Goal: Task Accomplishment & Management: Manage account settings

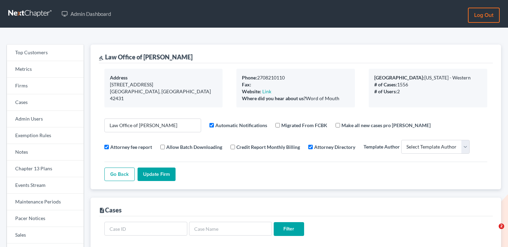
select select
click at [50, 84] on link "Firms" at bounding box center [45, 86] width 77 height 17
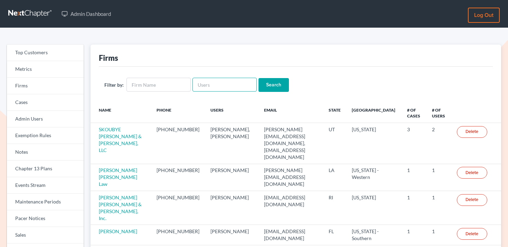
click at [209, 89] on input "text" at bounding box center [224, 85] width 64 height 14
paste input "drh@dherzoglaw.com"
type input "drh@dherzoglaw.com"
click at [262, 89] on input "Search" at bounding box center [273, 85] width 30 height 14
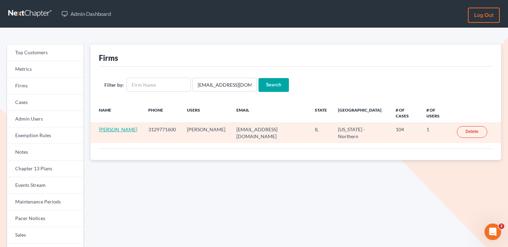
click at [126, 126] on link "David R Herzog" at bounding box center [118, 129] width 38 height 6
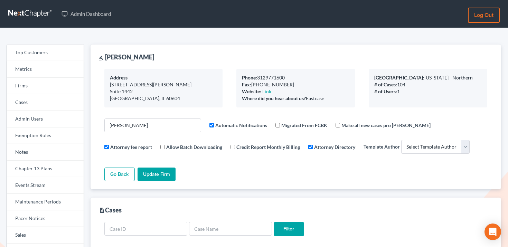
select select
drag, startPoint x: 157, startPoint y: 61, endPoint x: 106, endPoint y: 56, distance: 51.4
click at [106, 56] on div "gavel David R Herzog" at bounding box center [296, 54] width 394 height 19
copy div "David R Herzog"
